Goal: Task Accomplishment & Management: Complete application form

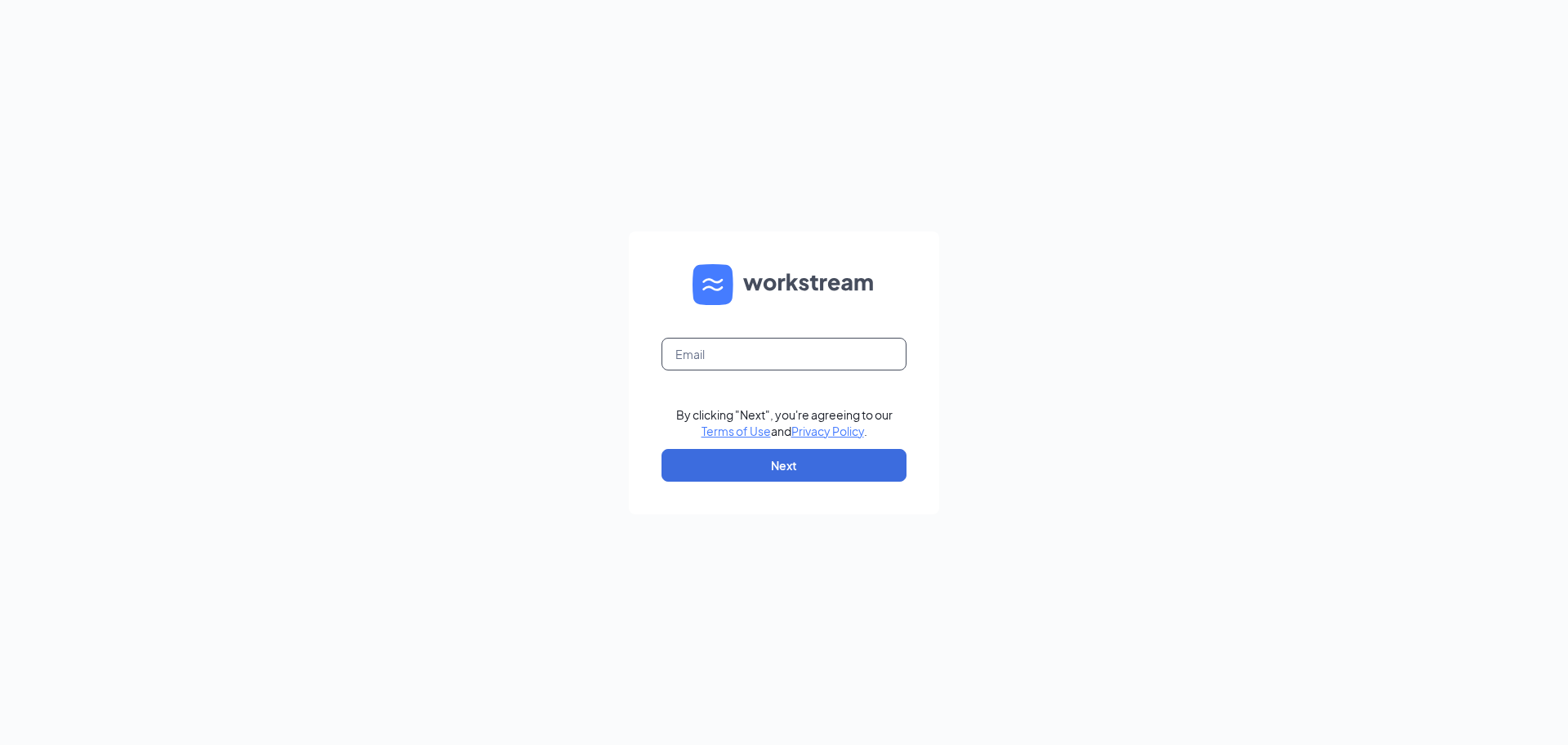
click at [778, 353] on input "text" at bounding box center [784, 354] width 245 height 33
type input "j.cameron.kincaid@gmail.com"
click at [845, 460] on button "Next" at bounding box center [784, 465] width 245 height 33
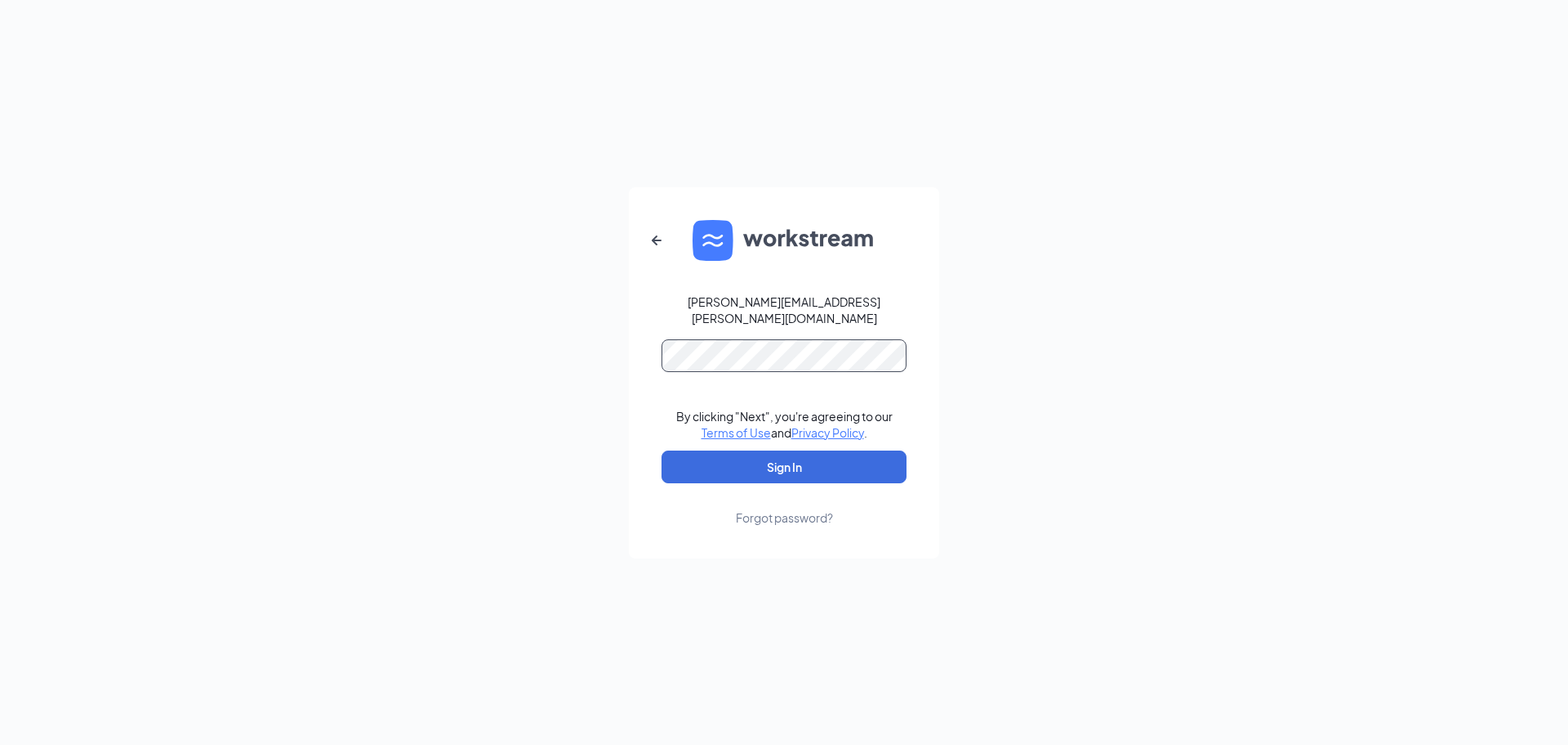
click at [662, 450] on button "Sign In" at bounding box center [784, 467] width 245 height 33
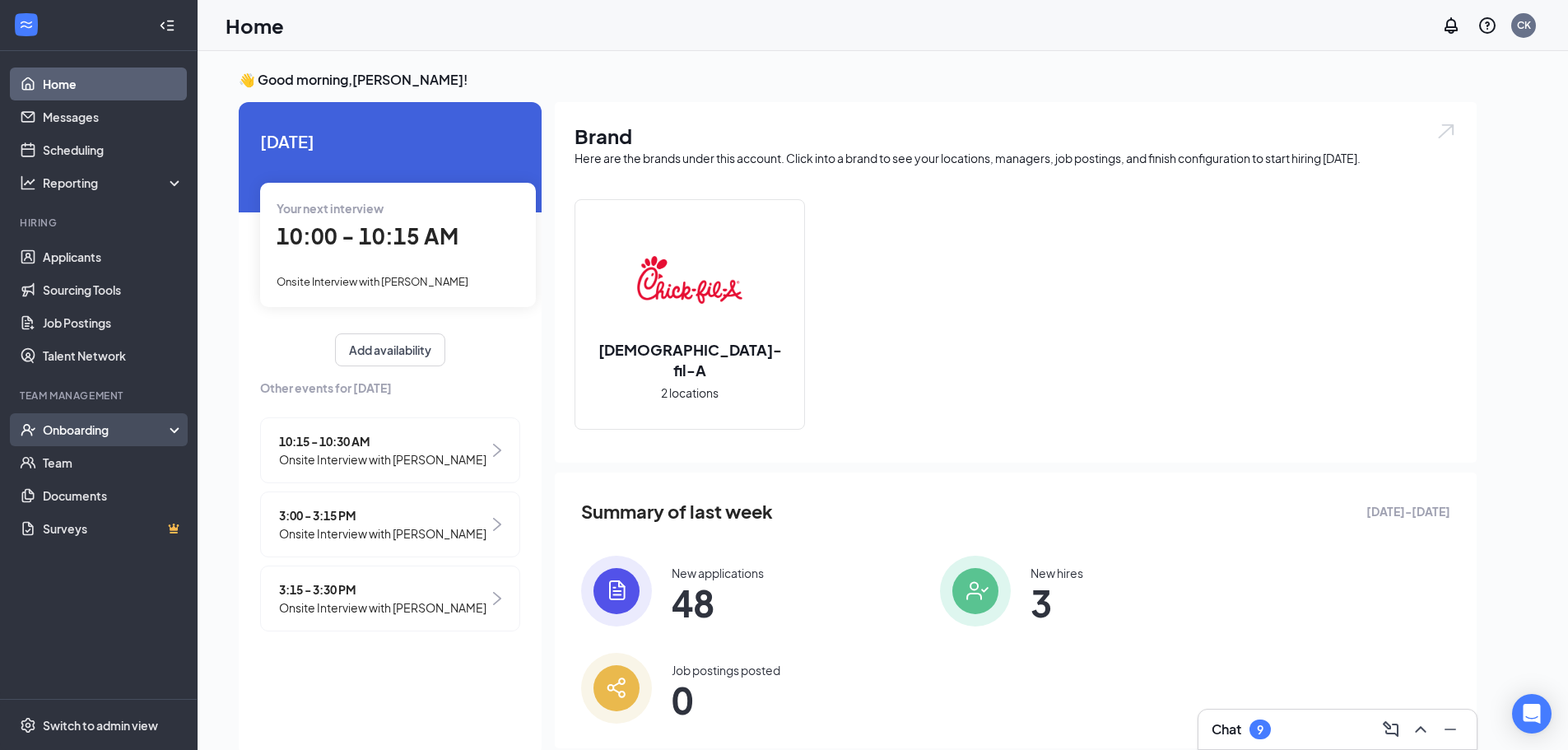
click at [152, 435] on div "Onboarding" at bounding box center [105, 430] width 127 height 17
click at [95, 469] on link "Overview" at bounding box center [113, 462] width 141 height 33
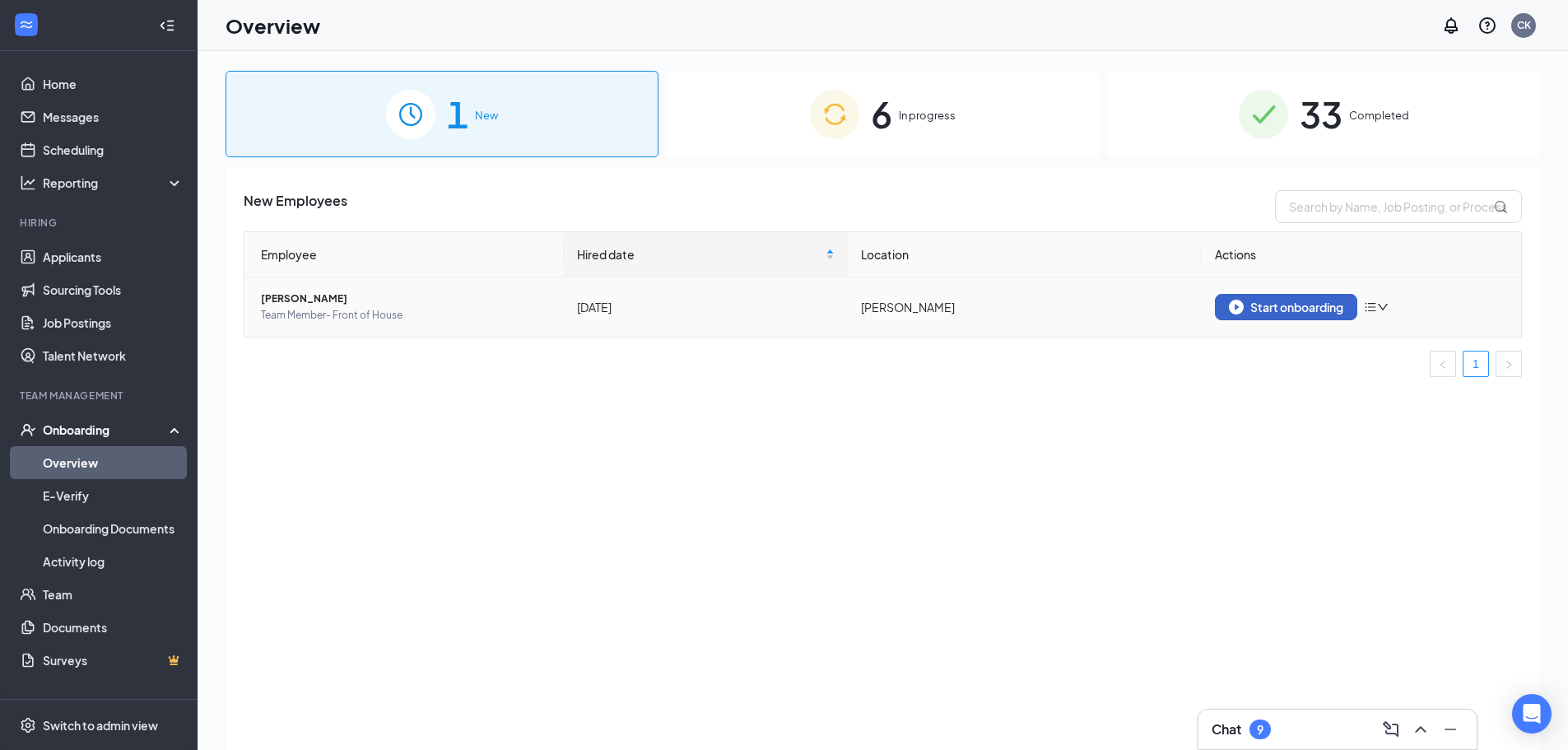
click at [1283, 302] on div "Start onboarding" at bounding box center [1286, 307] width 115 height 15
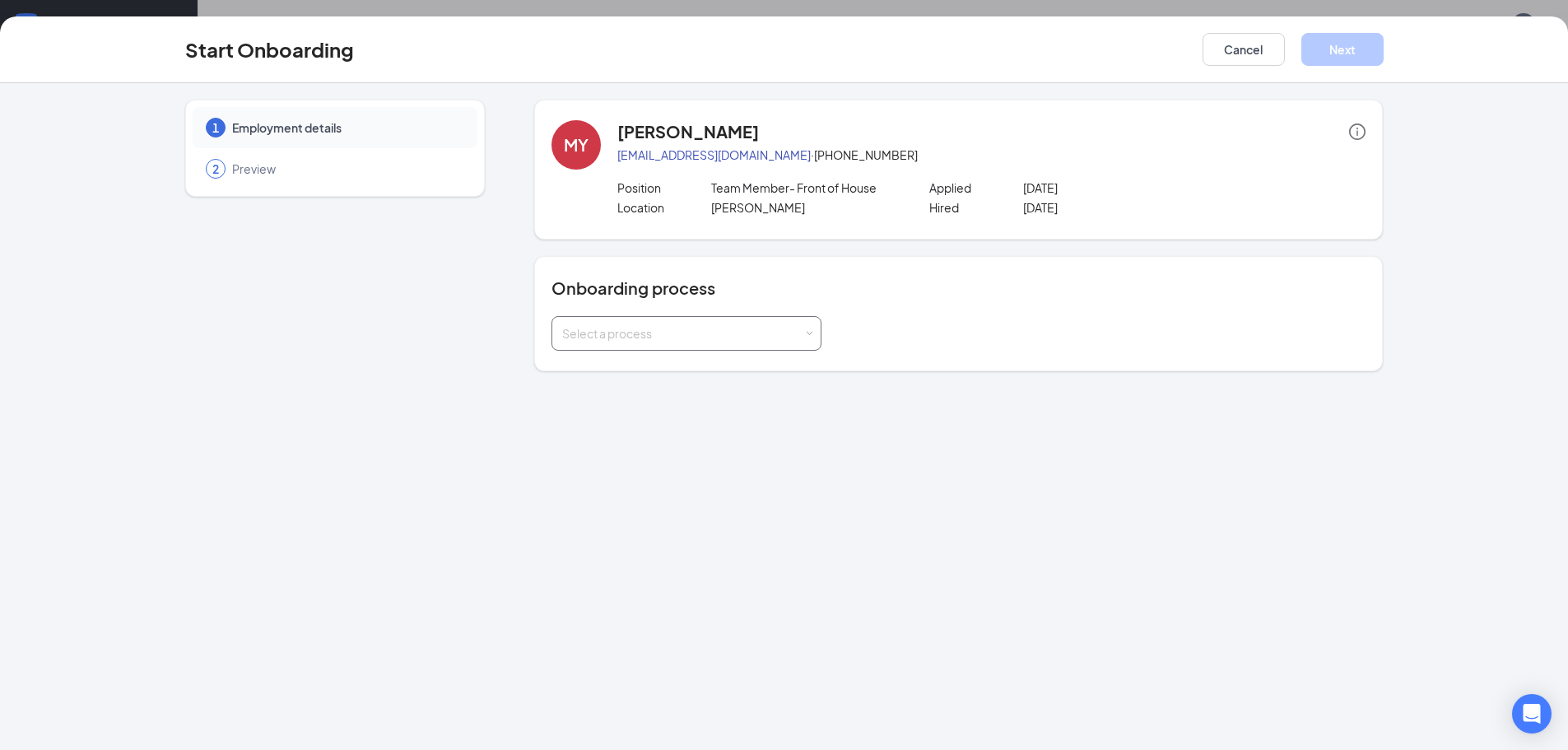
click at [798, 334] on div "Select a process" at bounding box center [683, 333] width 241 height 17
click at [725, 369] on span "FOH - Team Member Onboarding" at bounding box center [648, 368] width 179 height 15
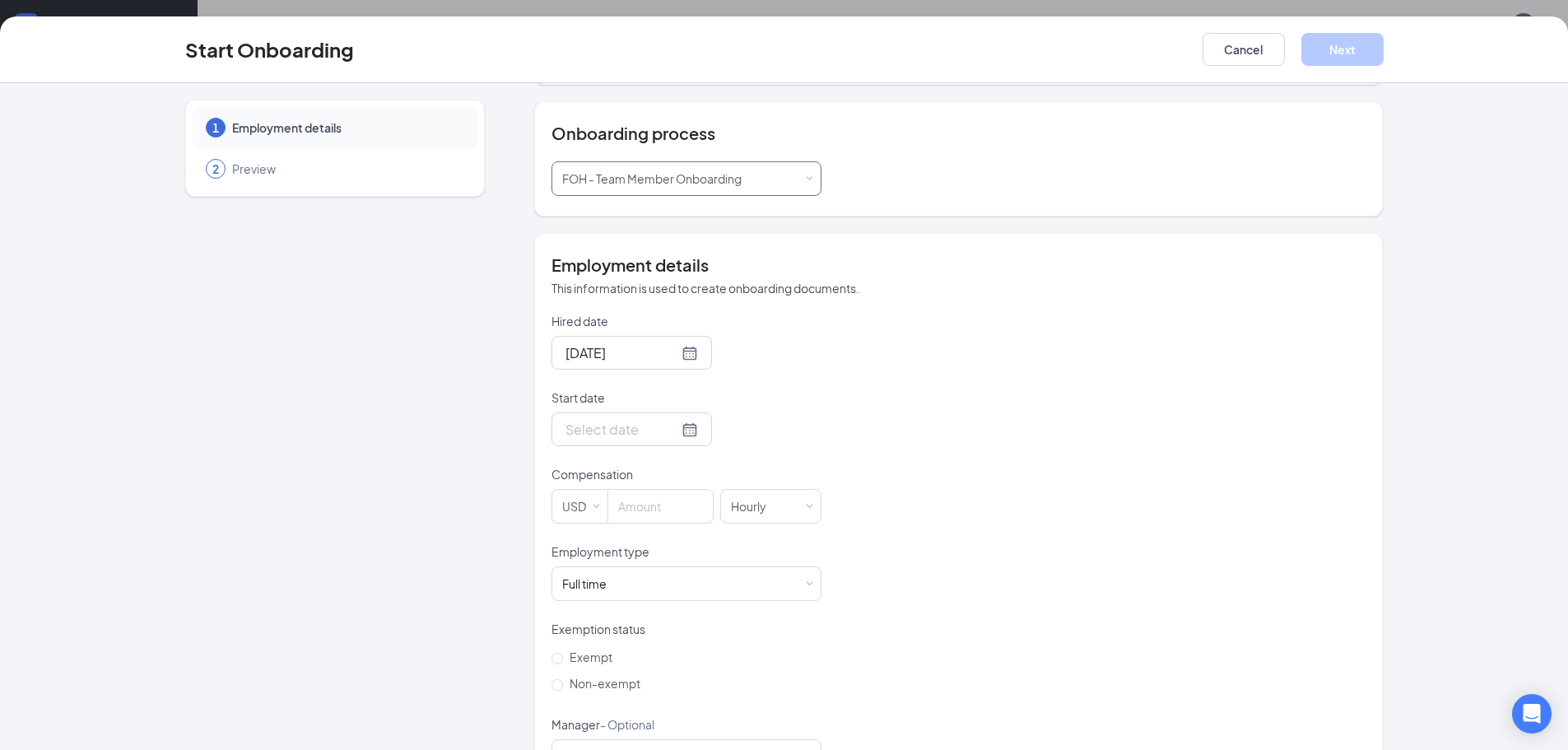
scroll to position [165, 0]
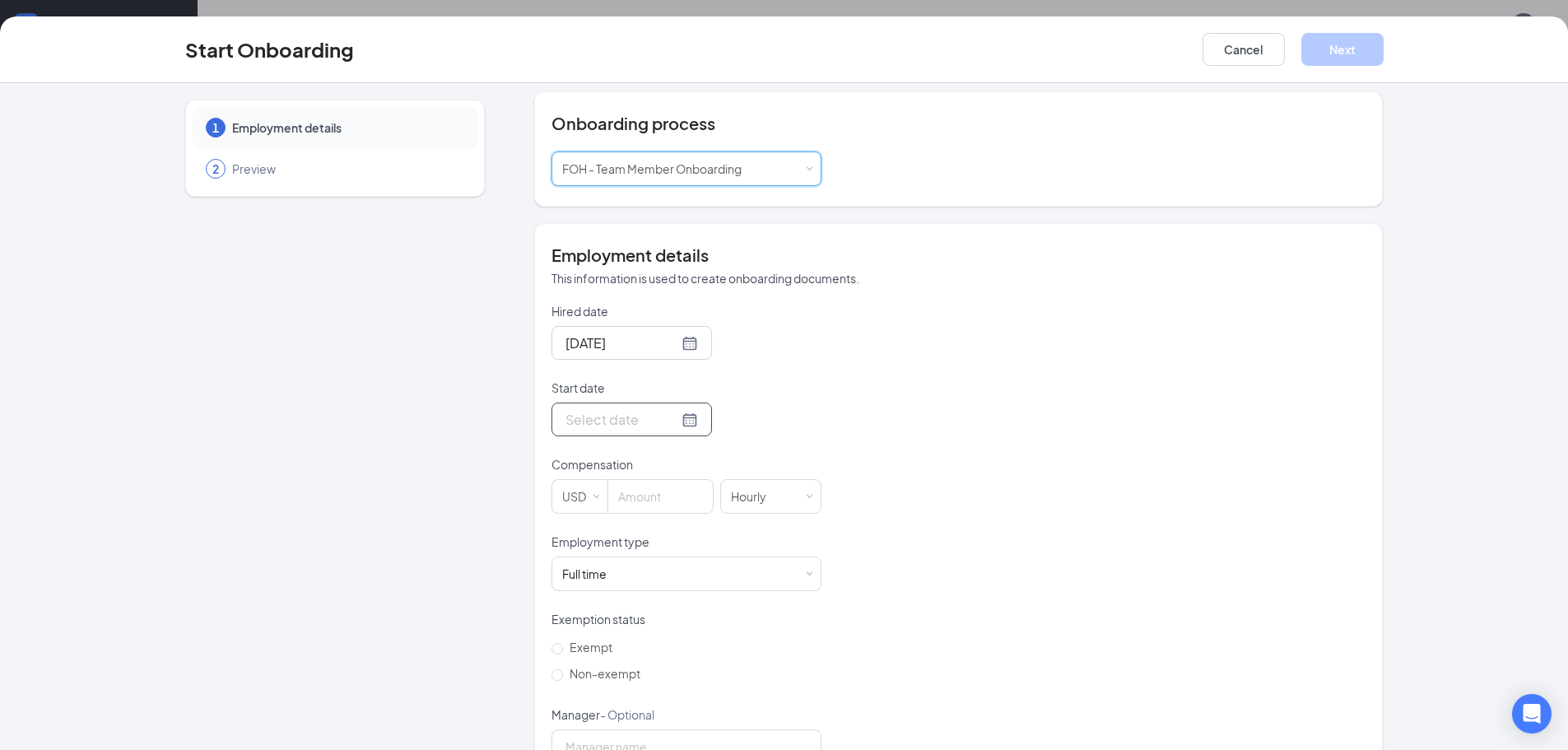
click at [678, 427] on div at bounding box center [631, 419] width 160 height 33
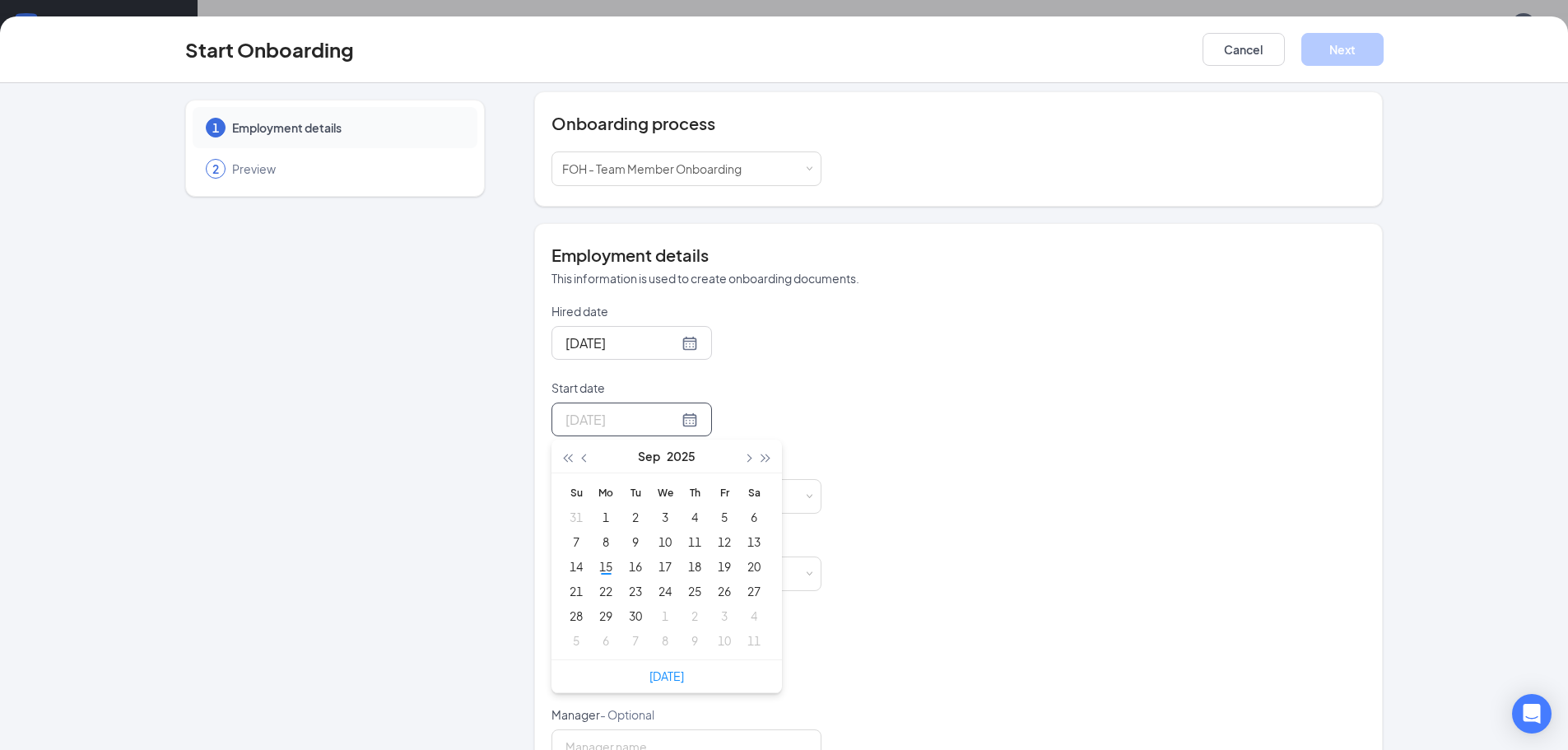
type input "[DATE]"
click at [745, 454] on button "button" at bounding box center [747, 456] width 19 height 33
type input "[DATE]"
click at [660, 514] on div "1" at bounding box center [664, 516] width 19 height 19
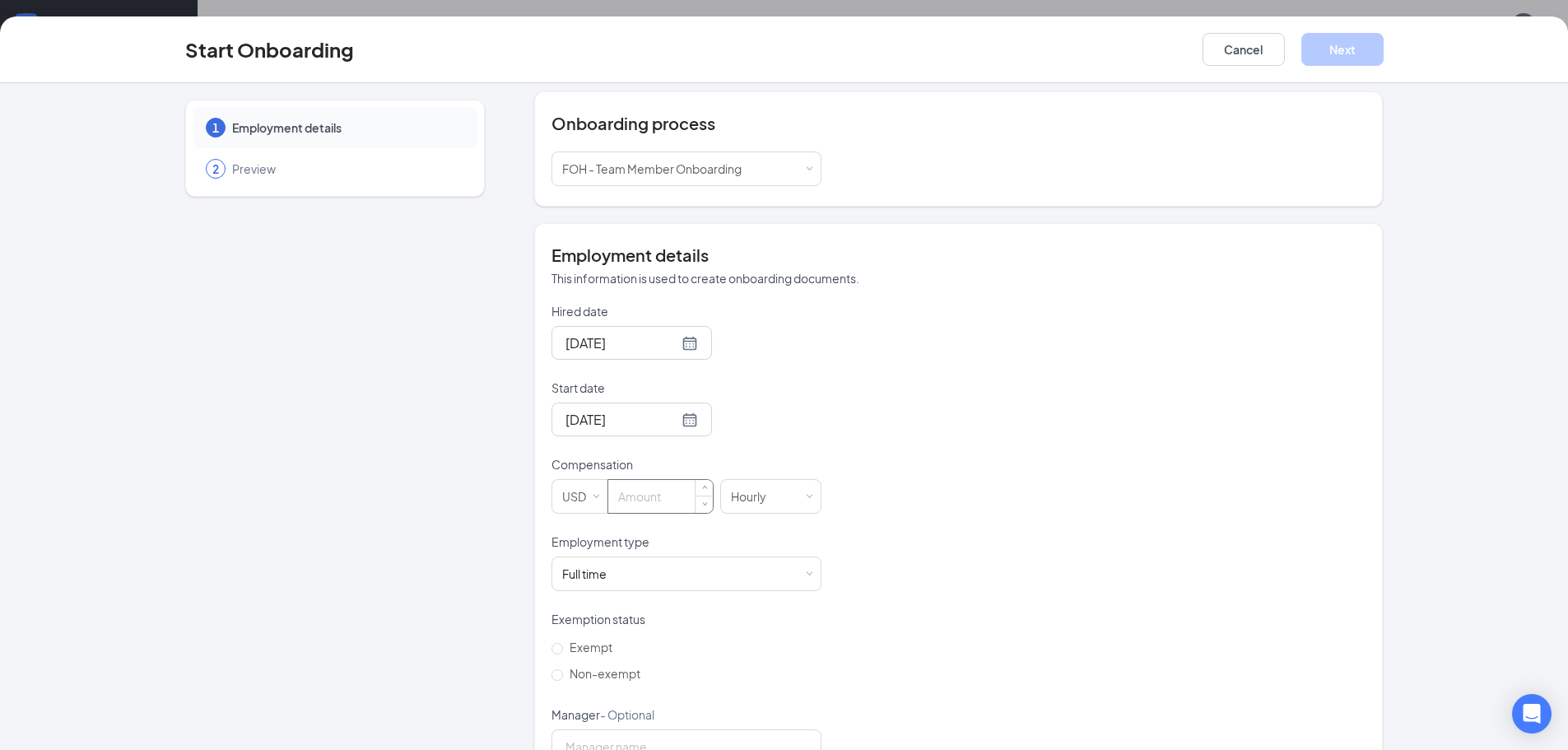
click at [661, 495] on input at bounding box center [660, 497] width 105 height 33
type input "14"
click at [914, 576] on div "Hired date [DATE] Start date [DATE] [DATE] Su Mo Tu We Th Fr Sa 28 29 30 1 2 3 …" at bounding box center [958, 572] width 814 height 538
click at [795, 572] on div "Full time Works 30+ hours per week and is reasonably expected to work" at bounding box center [686, 573] width 249 height 33
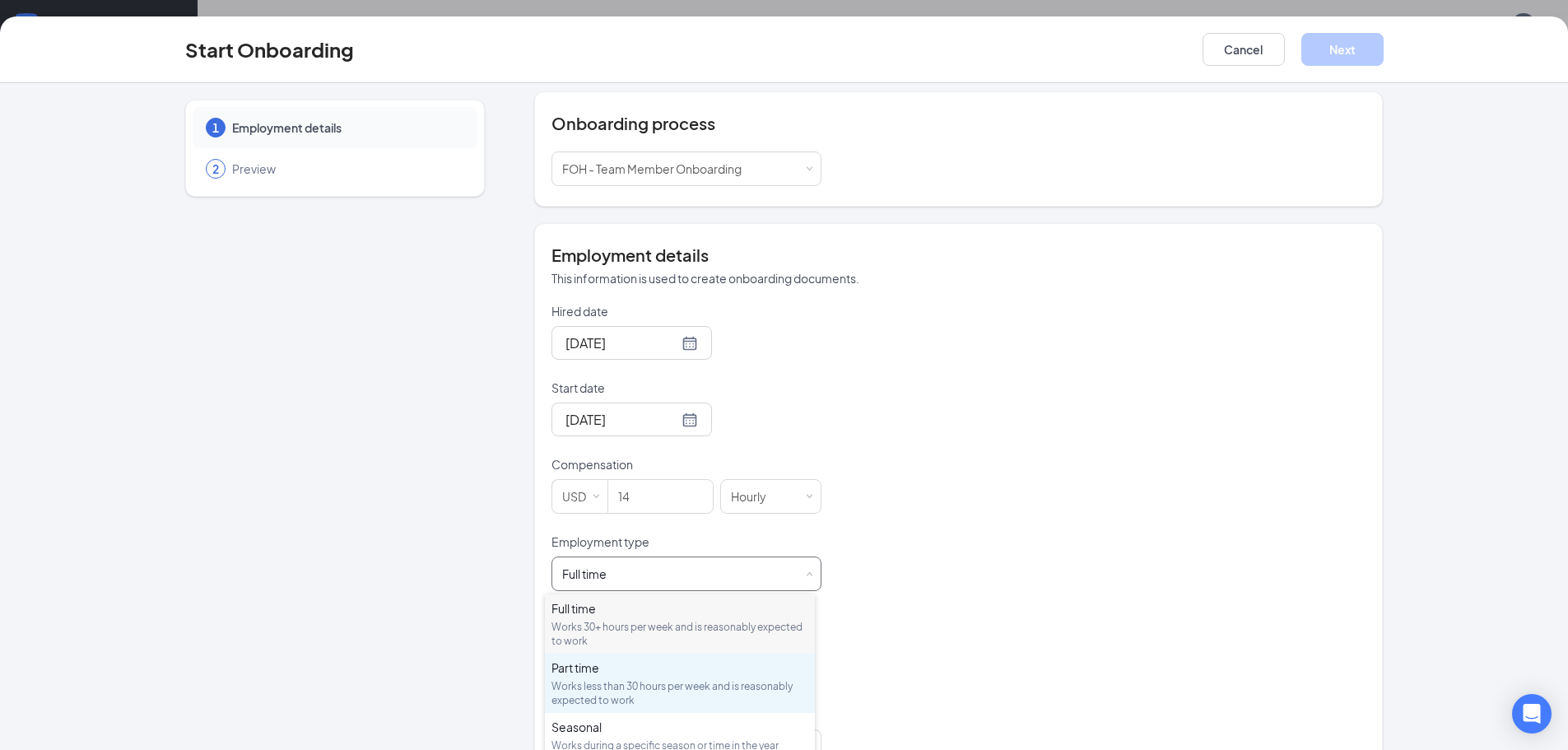
click at [619, 687] on div "Works less than 30 hours per week and is reasonably expected to work" at bounding box center [680, 693] width 257 height 28
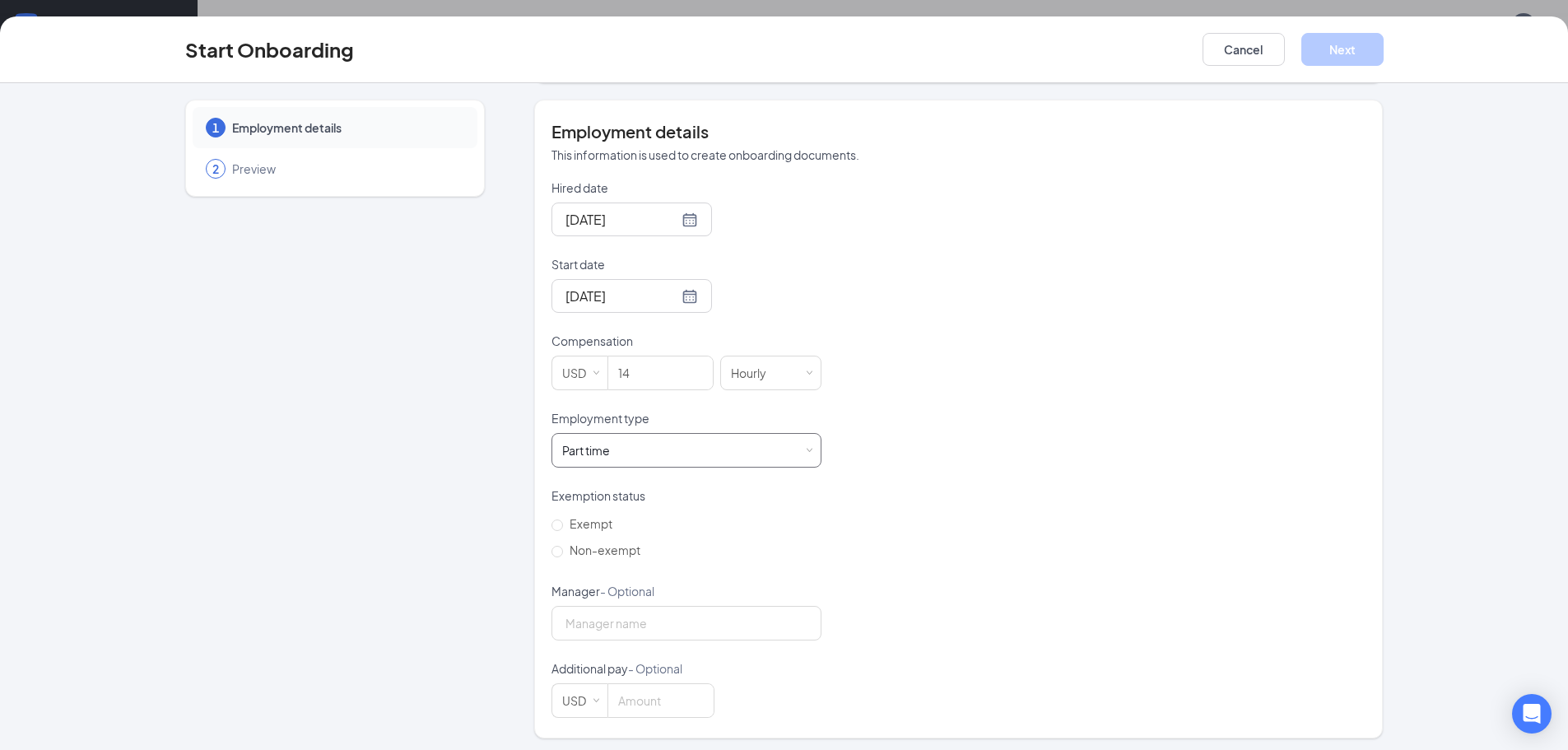
scroll to position [293, 0]
click at [551, 521] on input "Exempt" at bounding box center [557, 520] width 11 height 11
radio input "true"
click at [551, 547] on input "Non-exempt" at bounding box center [557, 547] width 11 height 11
radio input "true"
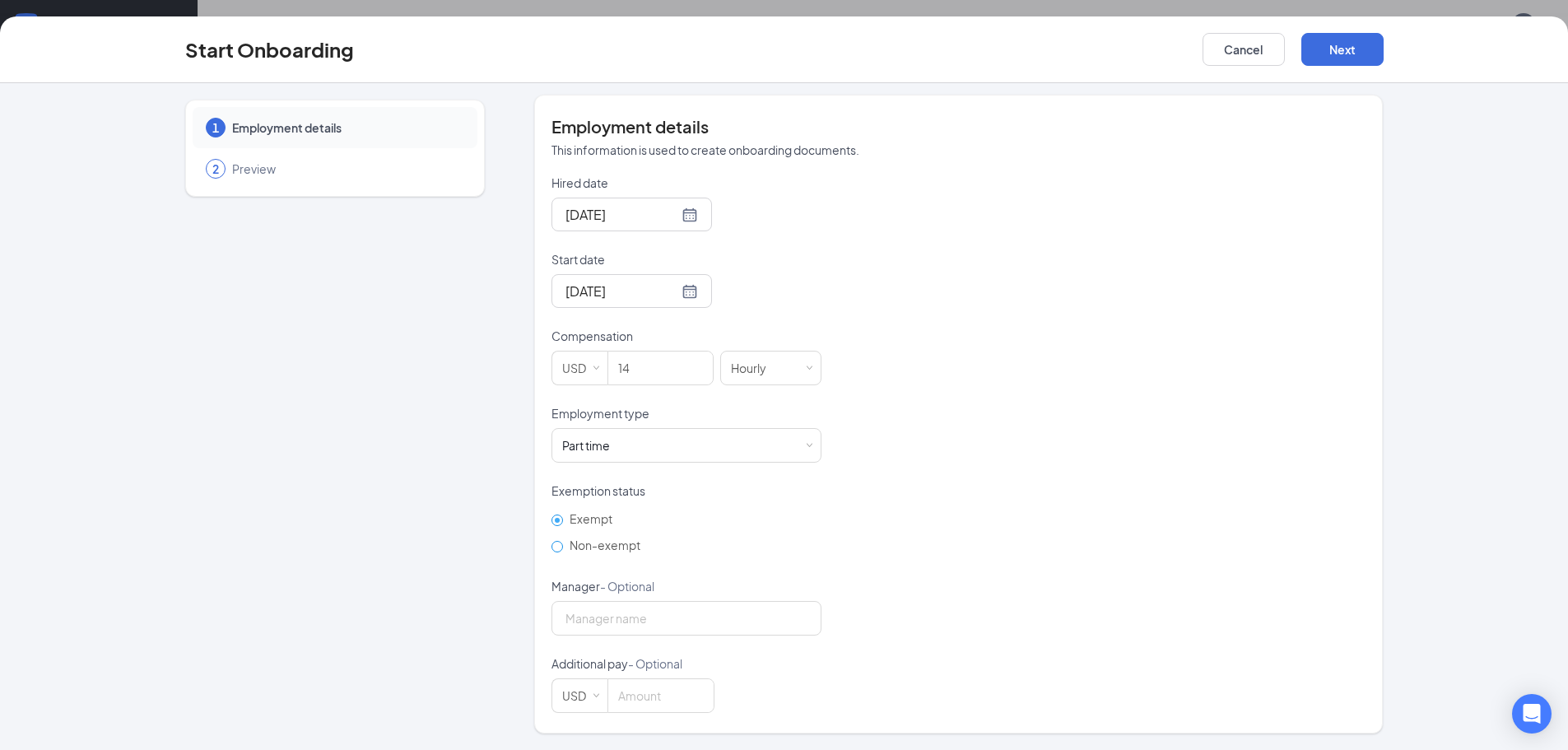
radio input "false"
click at [674, 695] on input at bounding box center [661, 695] width 105 height 33
type input "0"
click at [860, 564] on div "Hired date [DATE] Start date [DATE] [DATE] Su Mo Tu We Th Fr Sa 28 29 30 1 2 3 …" at bounding box center [958, 444] width 814 height 538
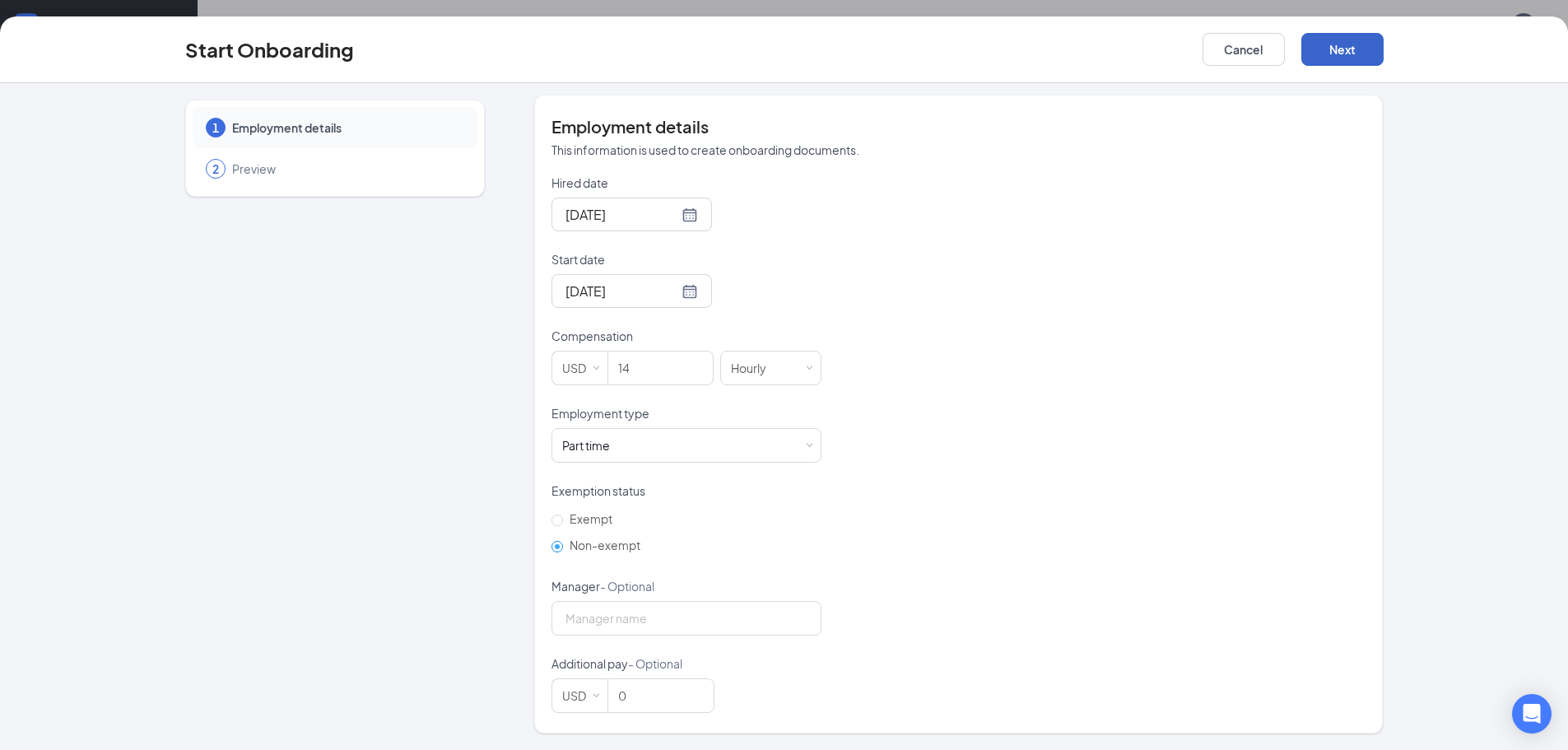
click at [1349, 49] on button "Next" at bounding box center [1342, 50] width 82 height 33
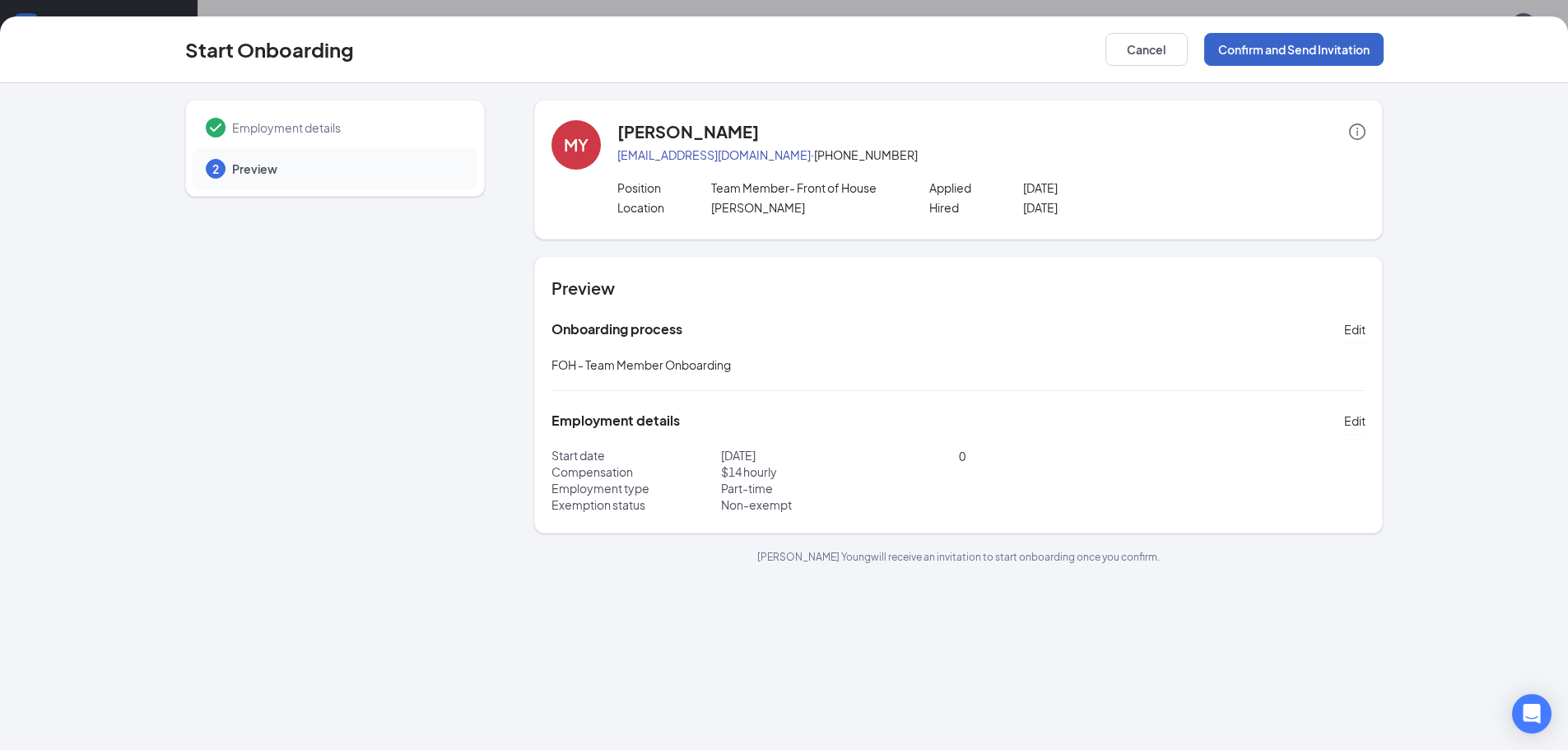
click at [1323, 36] on button "Confirm and Send Invitation" at bounding box center [1294, 50] width 179 height 33
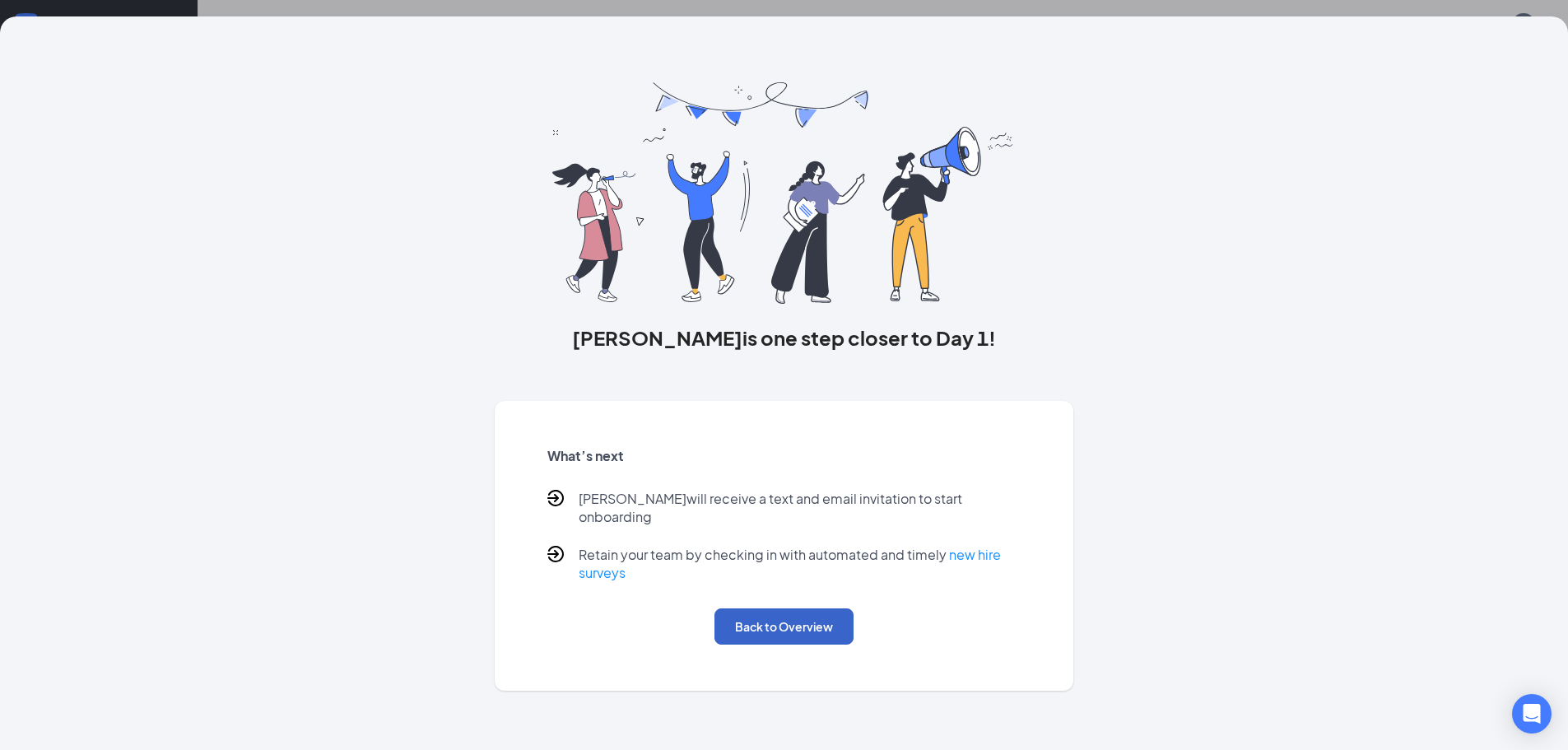
click at [818, 610] on button "Back to Overview" at bounding box center [784, 625] width 139 height 36
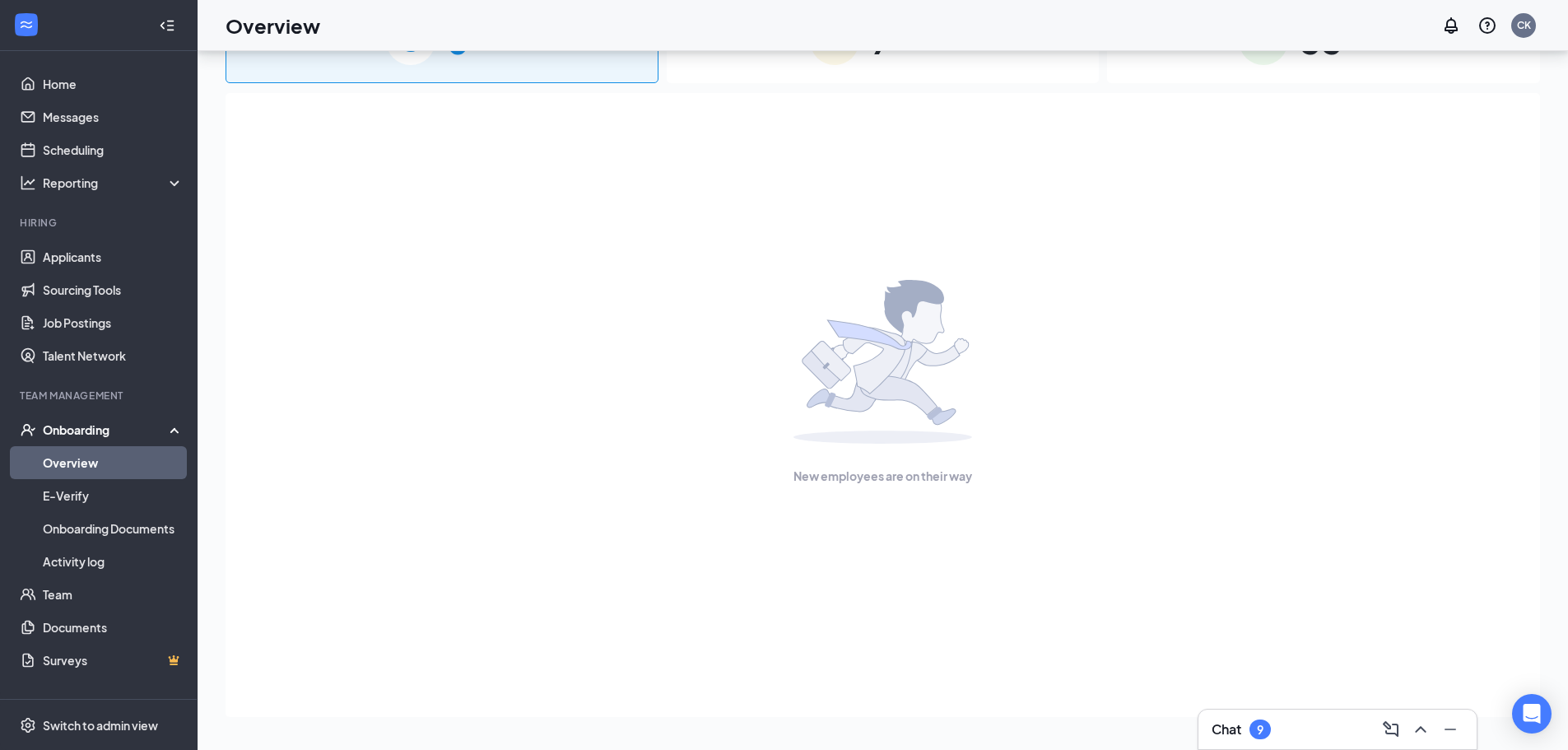
click at [1041, 246] on div "New employees are on their way" at bounding box center [883, 382] width 1278 height 578
